Goal: Complete application form

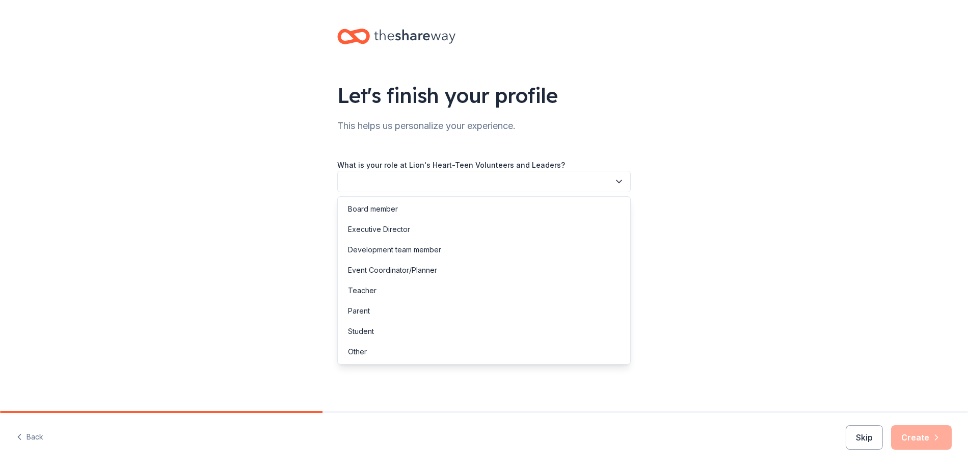
click at [367, 180] on button "button" at bounding box center [483, 181] width 293 height 21
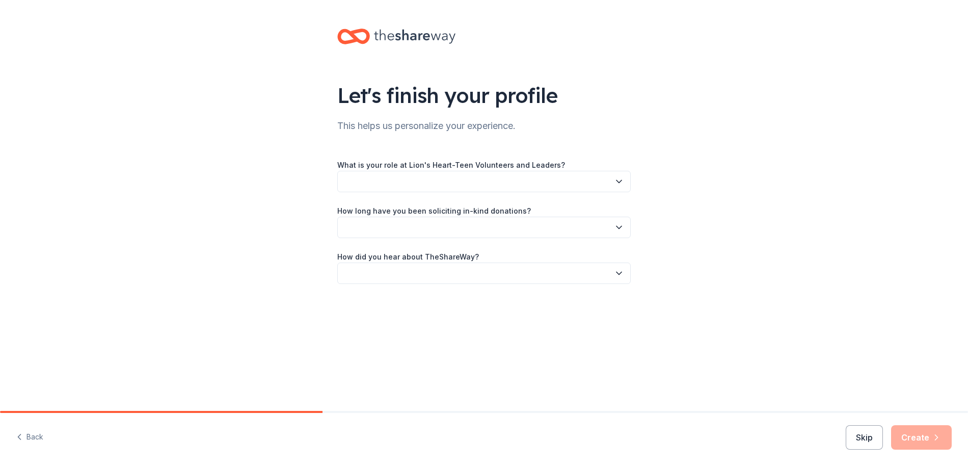
click at [367, 181] on button "button" at bounding box center [483, 181] width 293 height 21
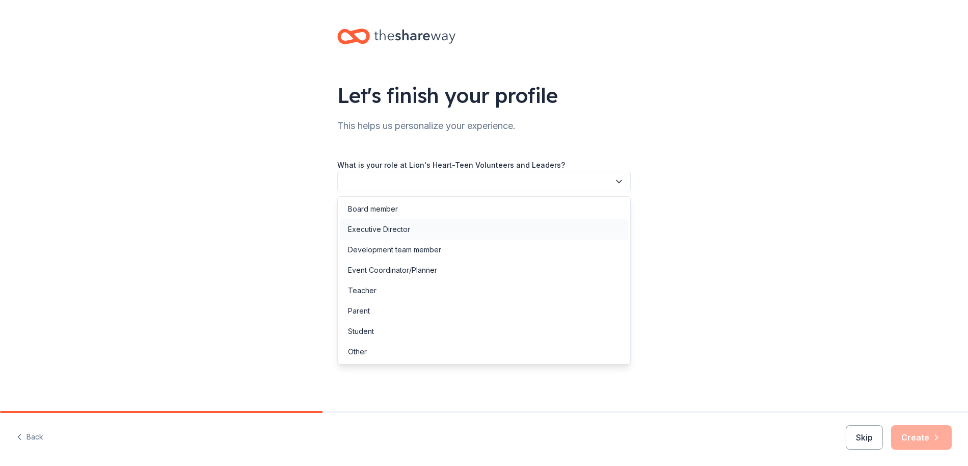
click at [370, 225] on div "Executive Director" at bounding box center [379, 229] width 62 height 12
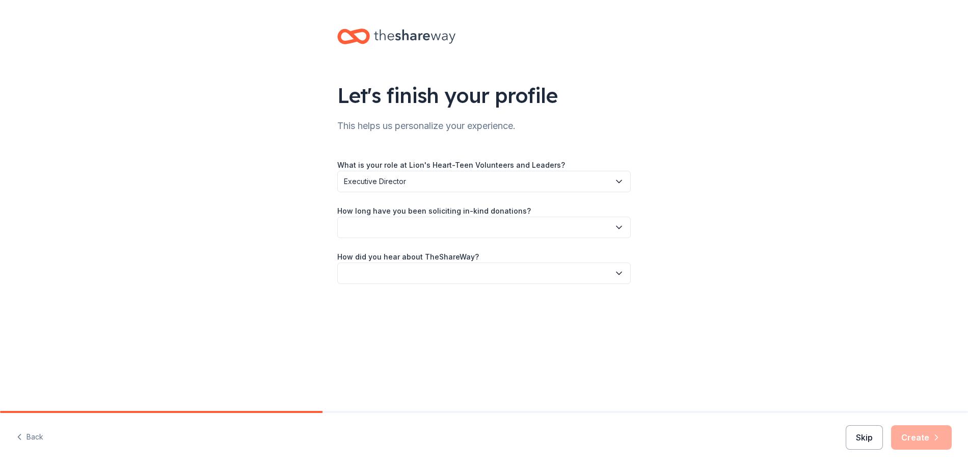
click at [871, 436] on button "Skip" at bounding box center [864, 437] width 37 height 24
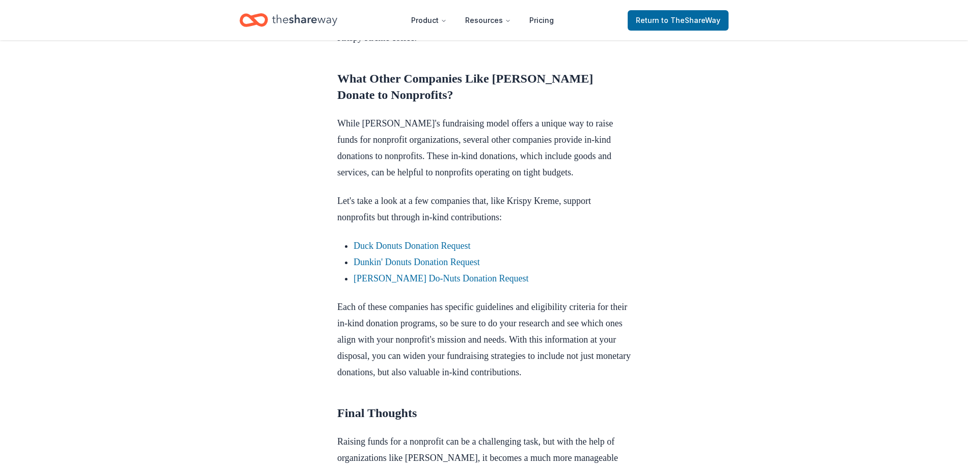
scroll to position [1112, 0]
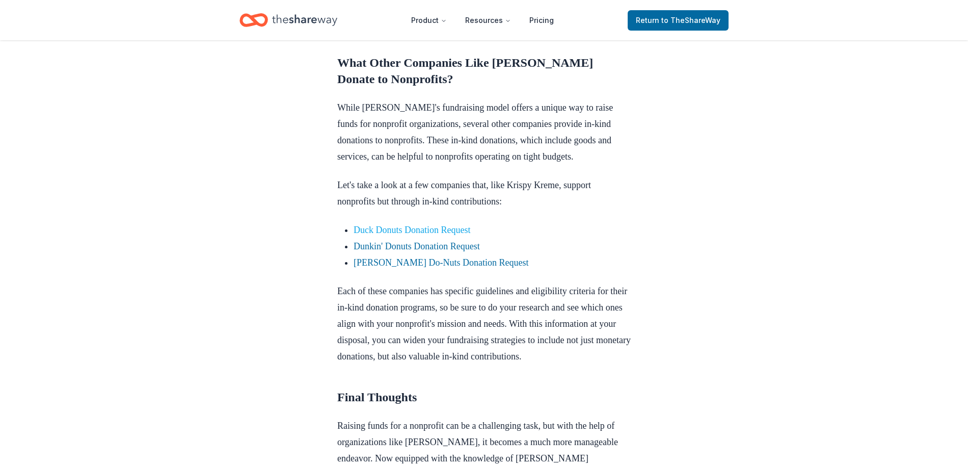
click at [434, 235] on link "Duck Donuts Donation Request" at bounding box center [412, 230] width 117 height 10
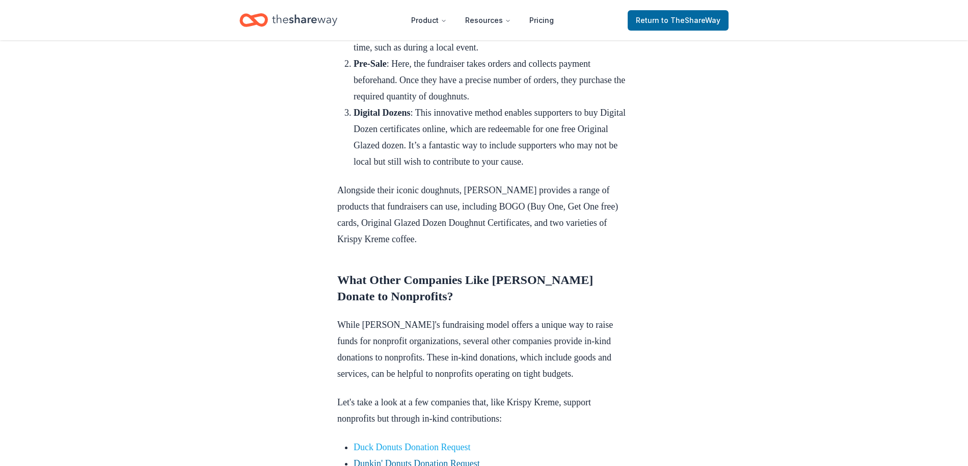
scroll to position [863, 0]
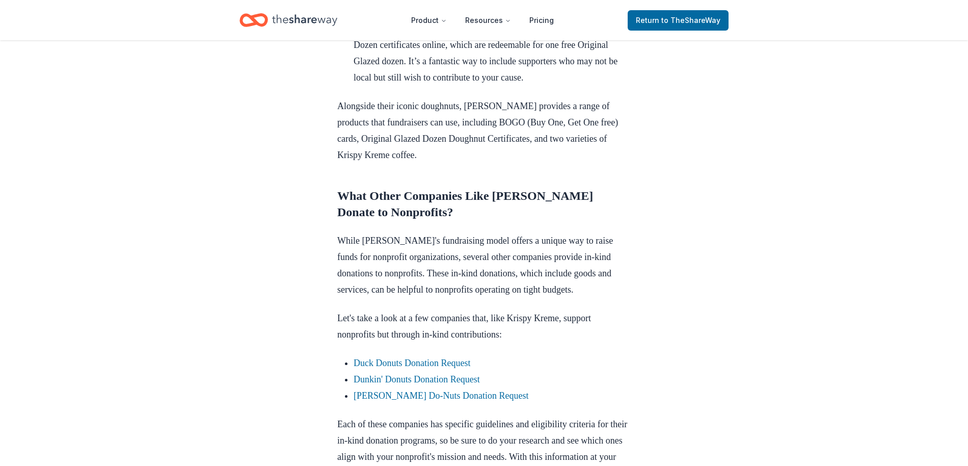
scroll to position [972, 0]
